Goal: Transaction & Acquisition: Purchase product/service

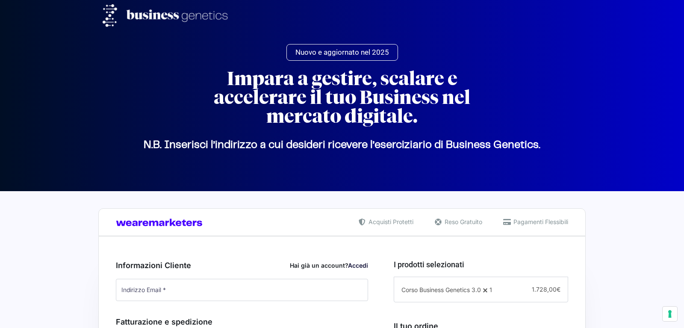
scroll to position [131, 0]
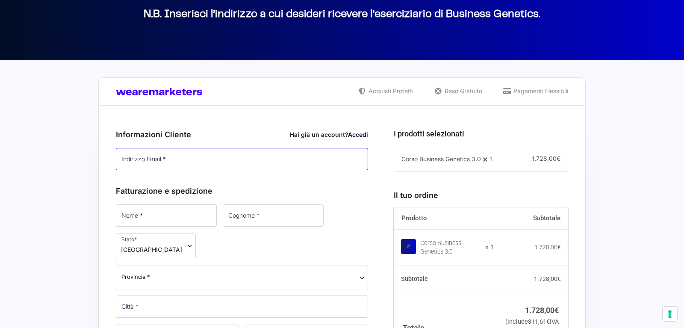
click at [138, 158] on input "Indirizzo Email *" at bounding box center [242, 159] width 252 height 22
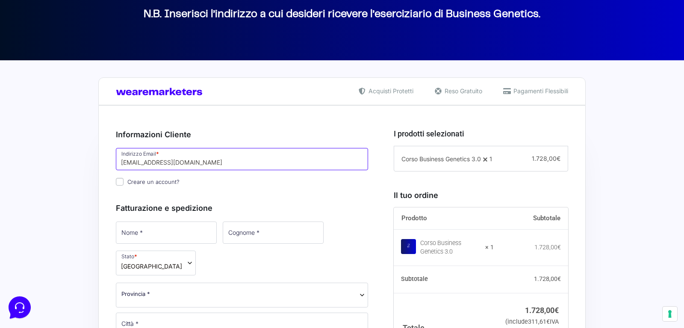
type input "[EMAIL_ADDRESS][DOMAIN_NAME]"
drag, startPoint x: 189, startPoint y: 161, endPoint x: 38, endPoint y: 162, distance: 151.4
click at [116, 162] on input "[EMAIL_ADDRESS][DOMAIN_NAME]" at bounding box center [242, 159] width 252 height 22
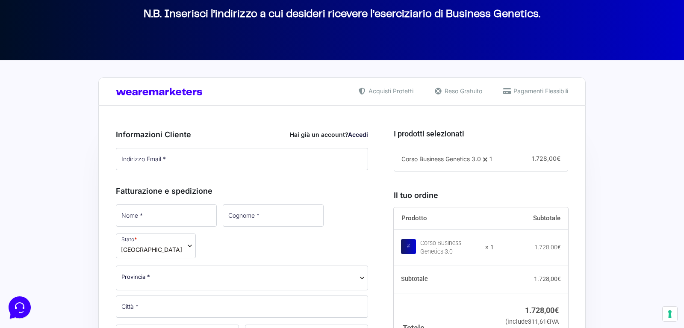
click at [360, 136] on link "Accedi" at bounding box center [358, 134] width 20 height 7
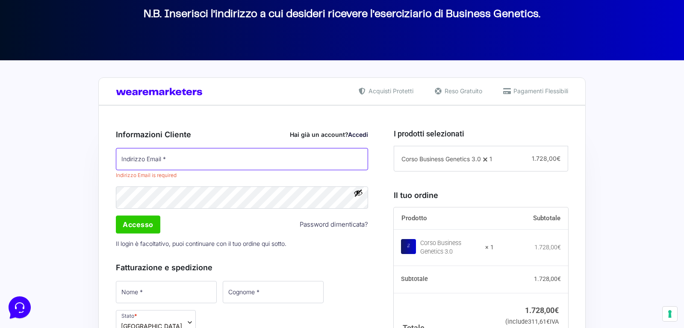
click at [145, 164] on input "Indirizzo Email *" at bounding box center [242, 159] width 252 height 22
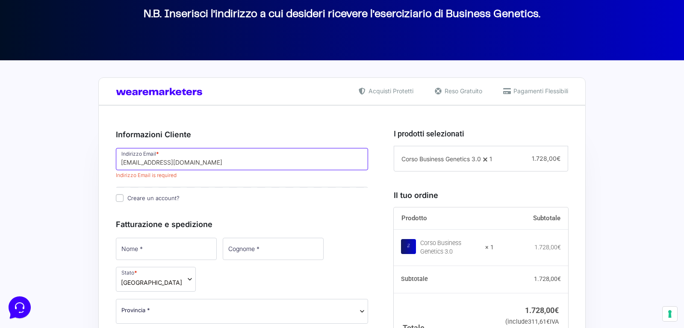
type input "[EMAIL_ADDRESS][DOMAIN_NAME]"
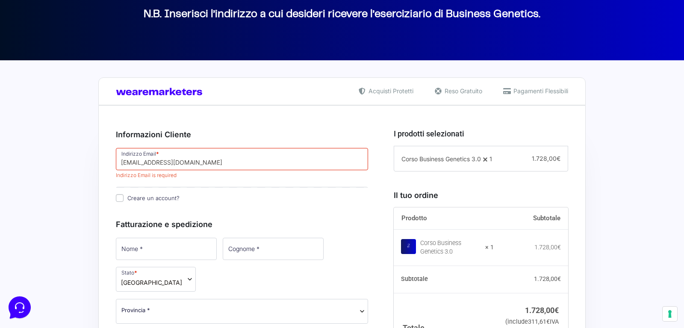
click at [128, 196] on div "Informazioni Cliente Hai già un account? Accedi Indirizzo Email * seomditta@gma…" at bounding box center [242, 329] width 252 height 420
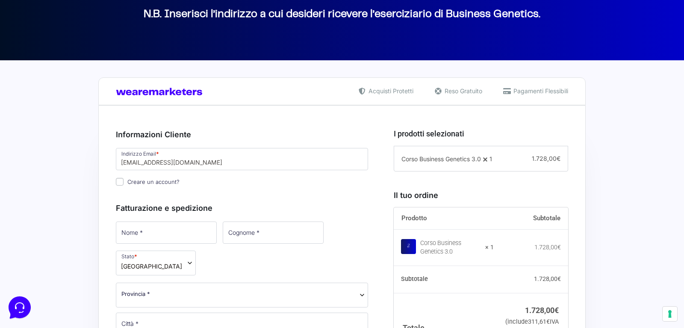
click at [237, 188] on p "Creare un account?" at bounding box center [242, 182] width 258 height 12
click at [199, 164] on input "[EMAIL_ADDRESS][DOMAIN_NAME]" at bounding box center [242, 159] width 252 height 22
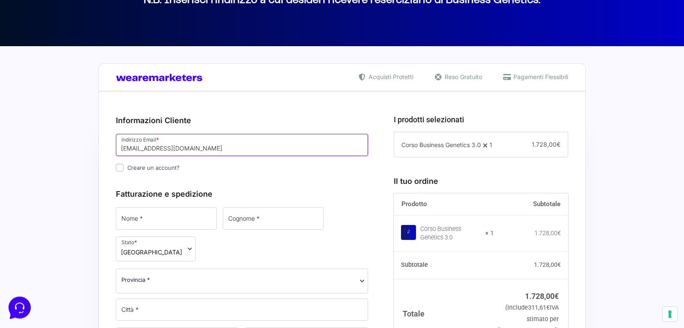
scroll to position [131, 0]
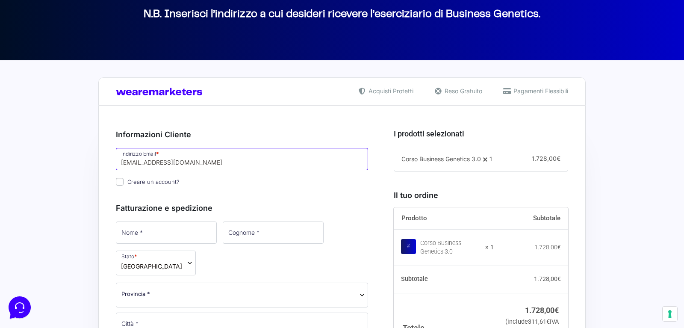
click at [195, 163] on input "[EMAIL_ADDRESS][DOMAIN_NAME]" at bounding box center [242, 159] width 252 height 22
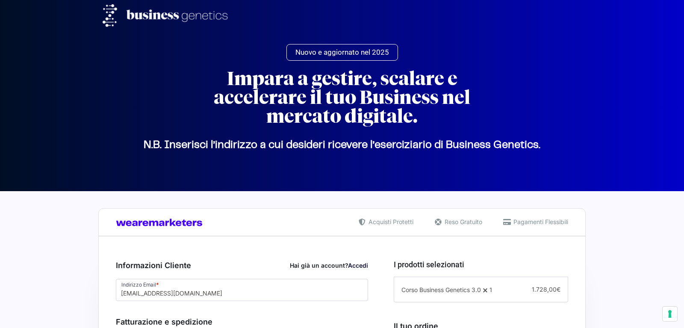
select select
